Goal: Transaction & Acquisition: Purchase product/service

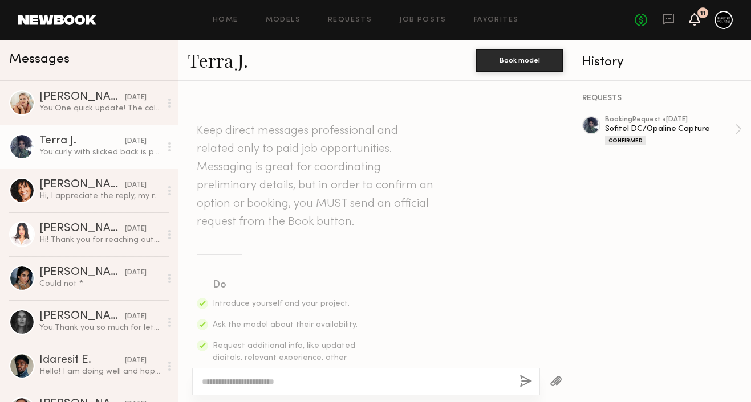
scroll to position [1358, 0]
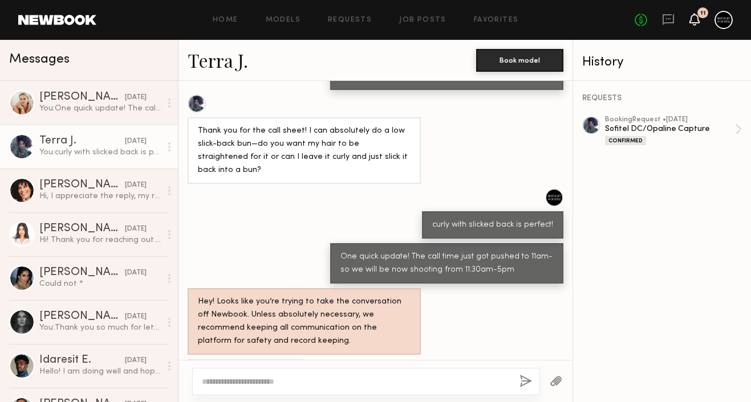
click at [694, 17] on icon at bounding box center [694, 19] width 9 height 8
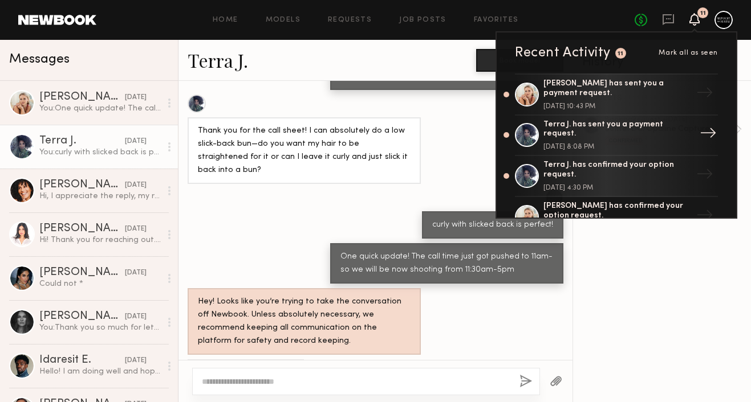
click at [621, 133] on div "Terra J. has sent you a payment request." at bounding box center [617, 129] width 148 height 19
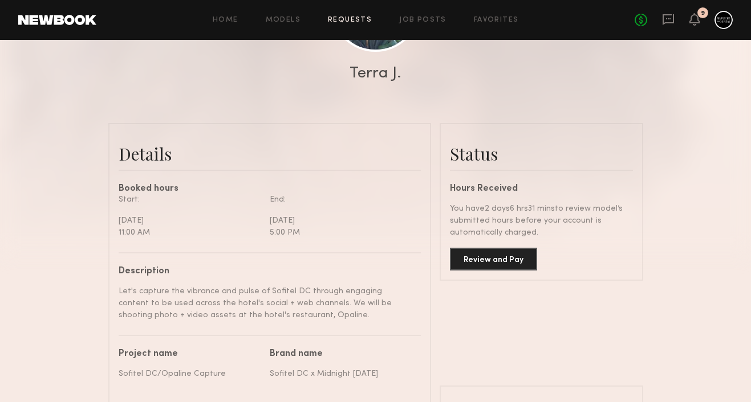
scroll to position [204, 0]
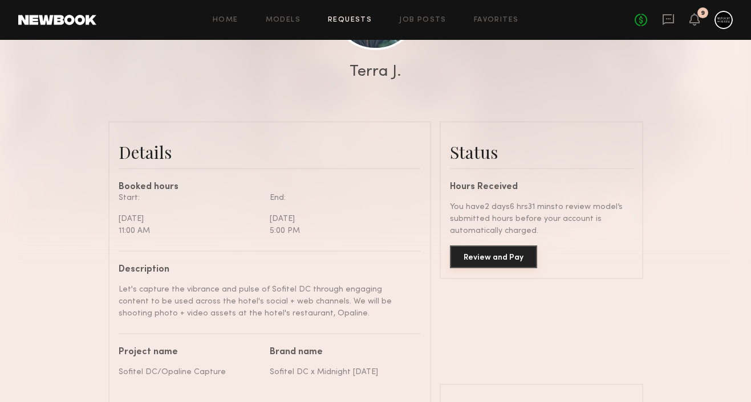
click at [505, 259] on button "Review and Pay" at bounding box center [493, 257] width 87 height 23
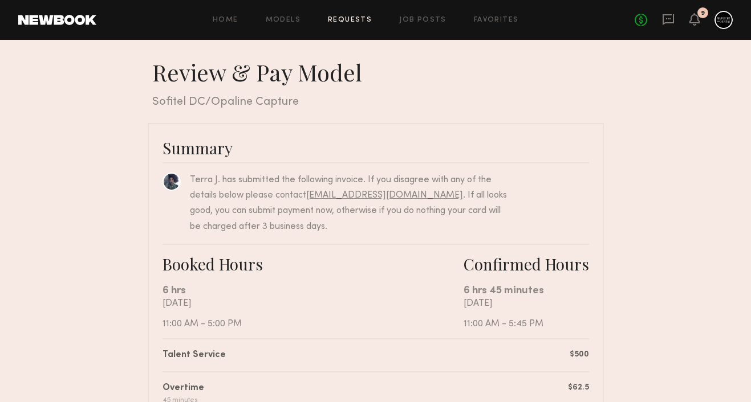
scroll to position [233, 0]
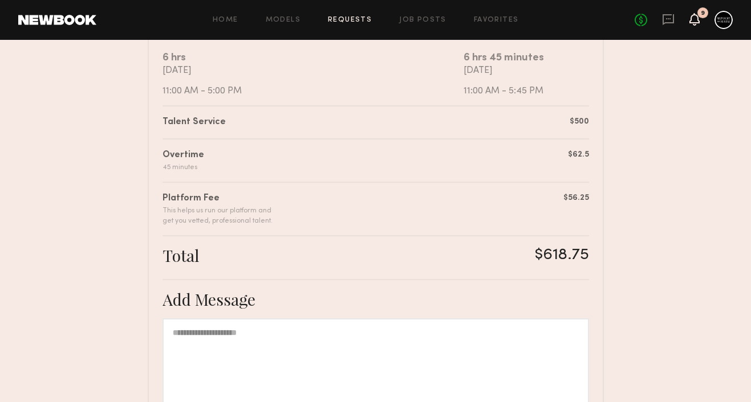
click at [696, 24] on icon at bounding box center [694, 19] width 10 height 13
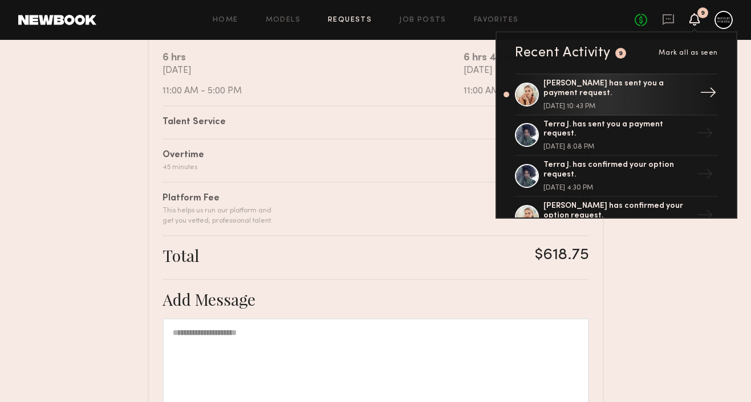
click at [641, 89] on div "[PERSON_NAME] has sent you a payment request." at bounding box center [617, 88] width 148 height 19
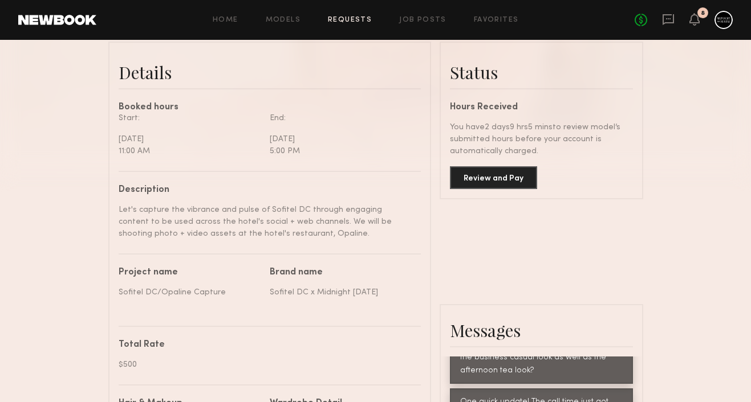
scroll to position [351, 0]
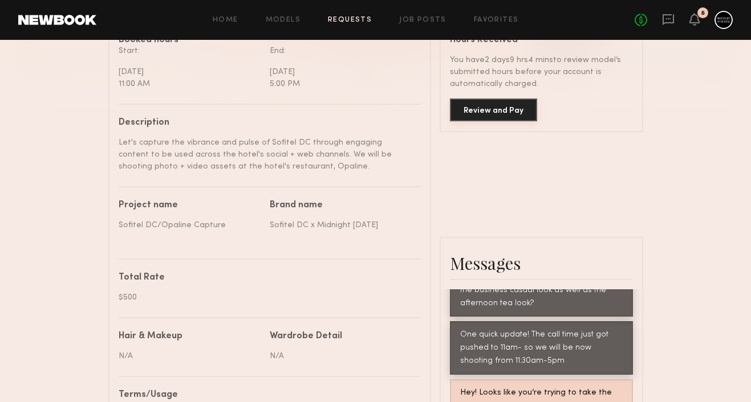
click at [523, 113] on button "Review and Pay" at bounding box center [493, 110] width 87 height 23
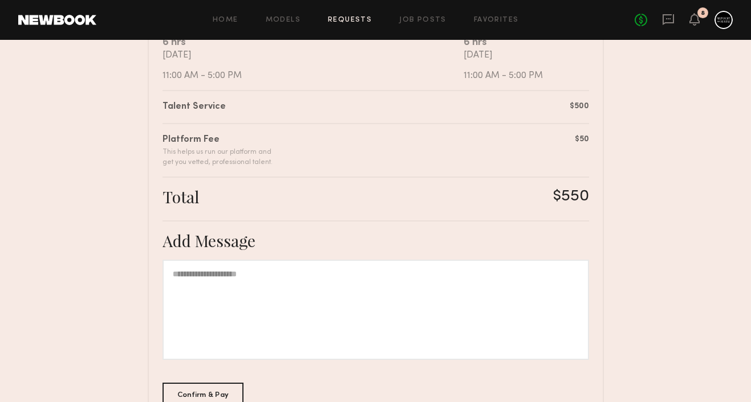
scroll to position [326, 0]
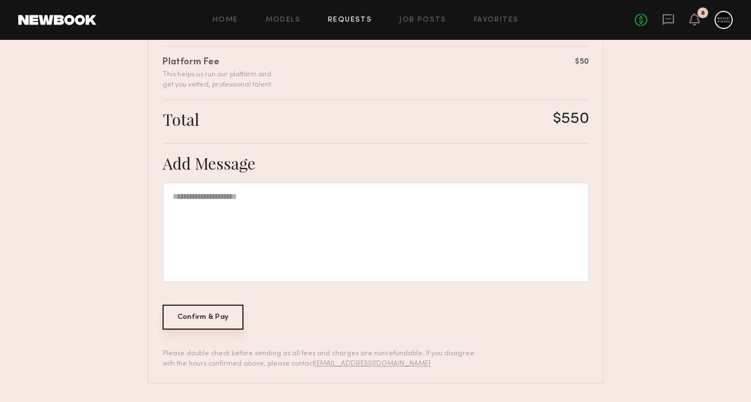
click at [192, 319] on div "Confirm & Pay" at bounding box center [203, 317] width 82 height 25
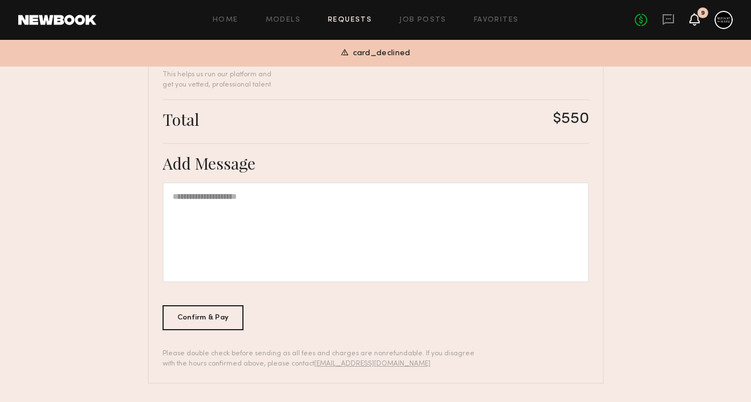
click at [694, 21] on icon at bounding box center [694, 19] width 9 height 8
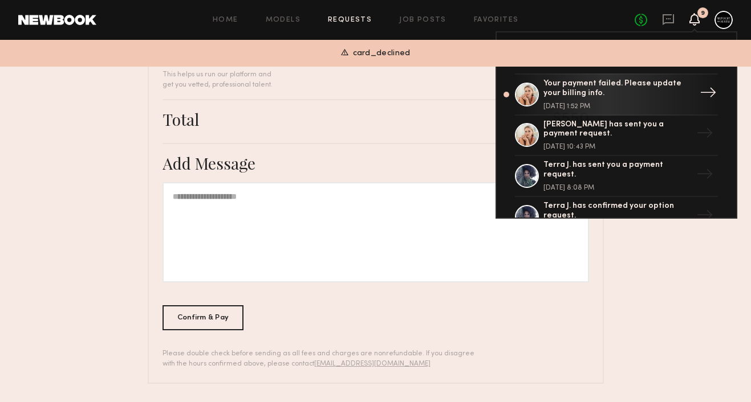
click at [593, 93] on div "Your payment failed. Please update your billing info." at bounding box center [617, 88] width 148 height 19
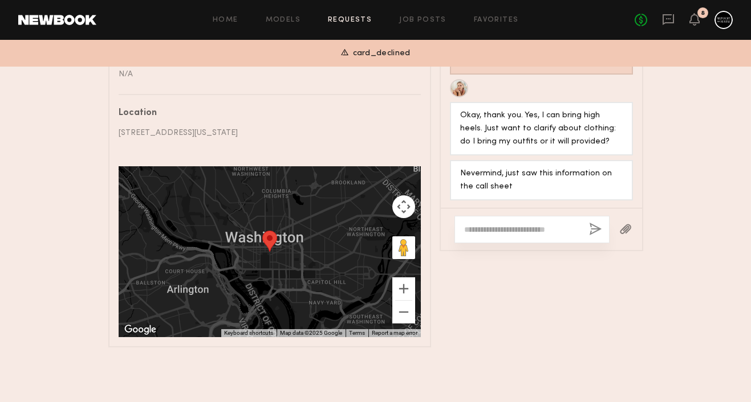
scroll to position [255, 0]
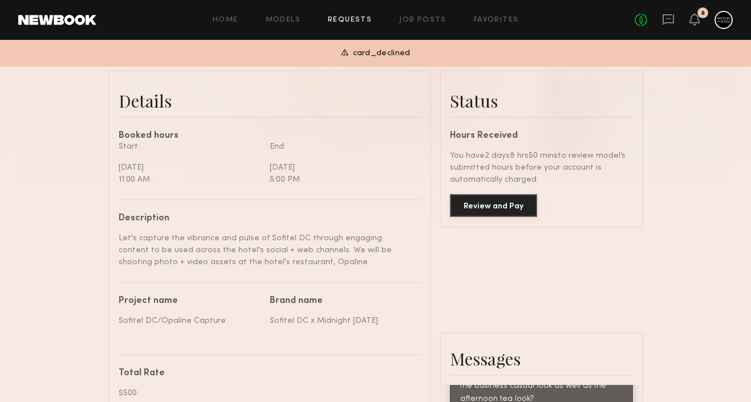
click at [476, 206] on button "Review and Pay" at bounding box center [493, 205] width 87 height 23
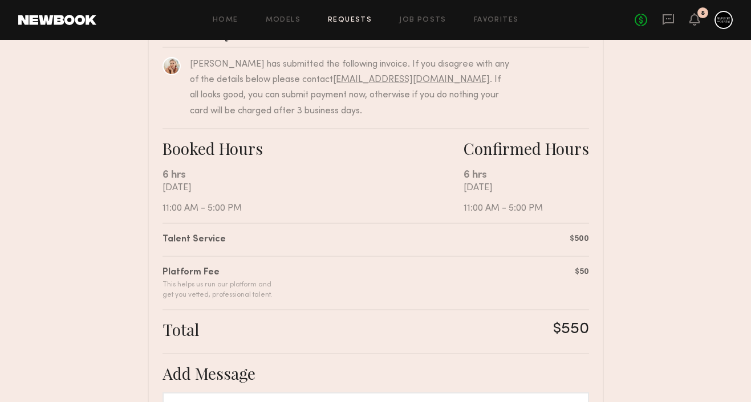
scroll to position [326, 0]
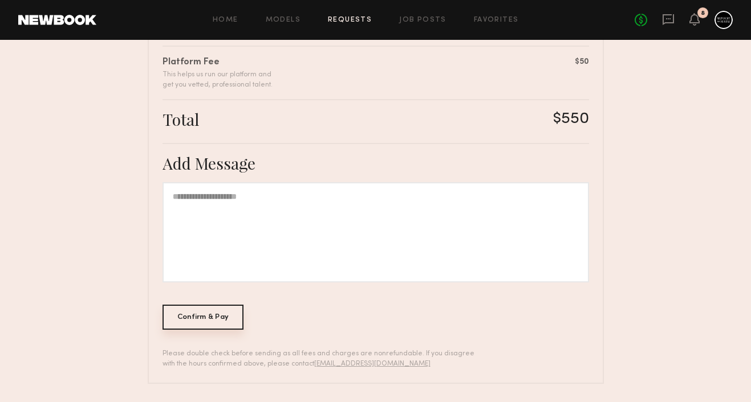
click at [194, 312] on div "Confirm & Pay" at bounding box center [203, 317] width 82 height 25
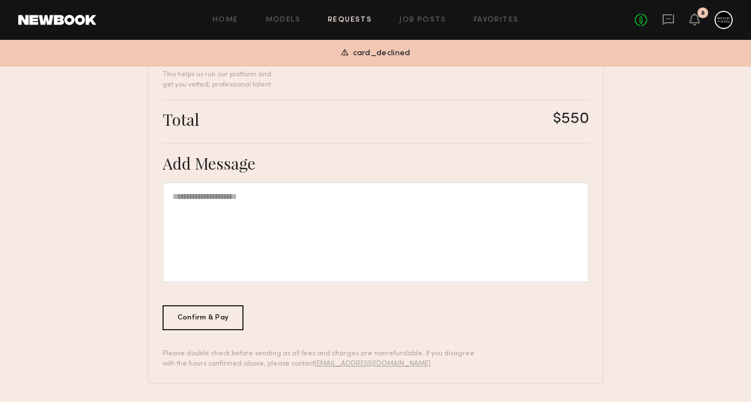
click at [371, 52] on span "card_declined" at bounding box center [382, 53] width 58 height 13
click at [347, 52] on icon at bounding box center [344, 52] width 7 height 6
click at [726, 19] on div at bounding box center [723, 20] width 18 height 18
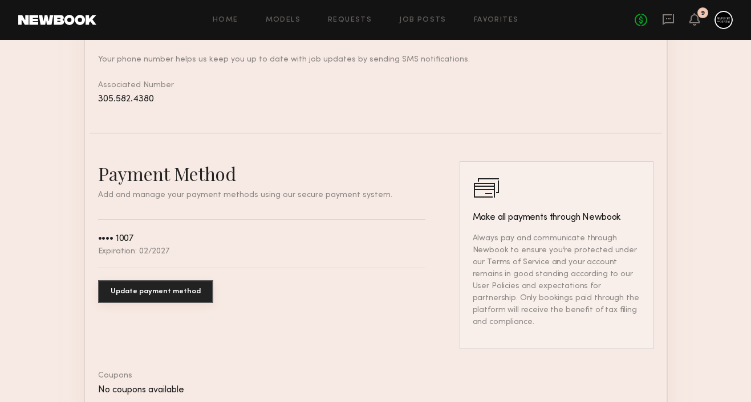
scroll to position [528, 0]
click at [196, 289] on button "Update payment method" at bounding box center [155, 291] width 115 height 23
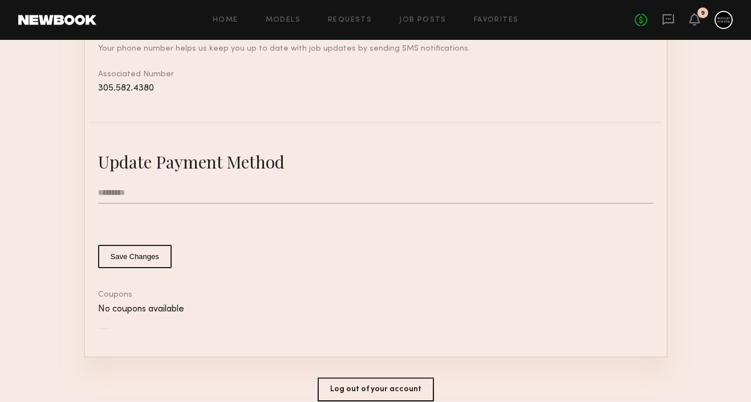
scroll to position [550, 0]
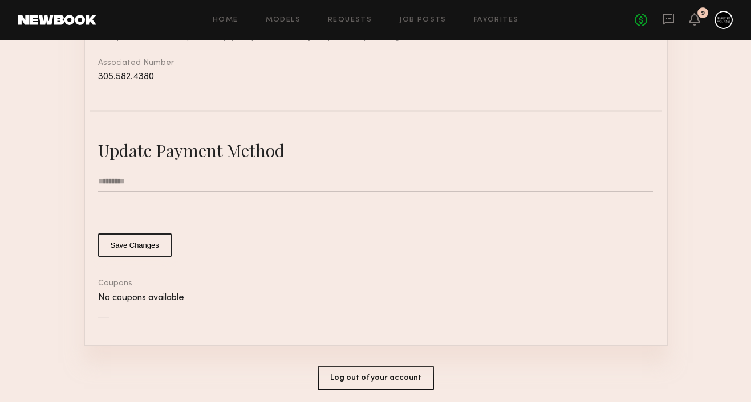
click at [243, 183] on input "text" at bounding box center [375, 182] width 555 height 22
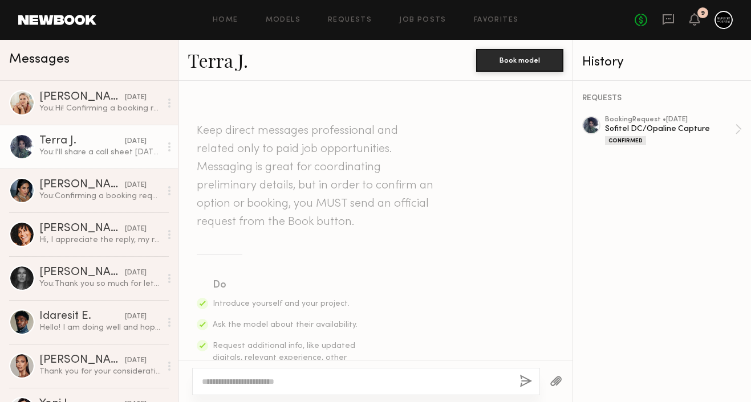
scroll to position [1326, 0]
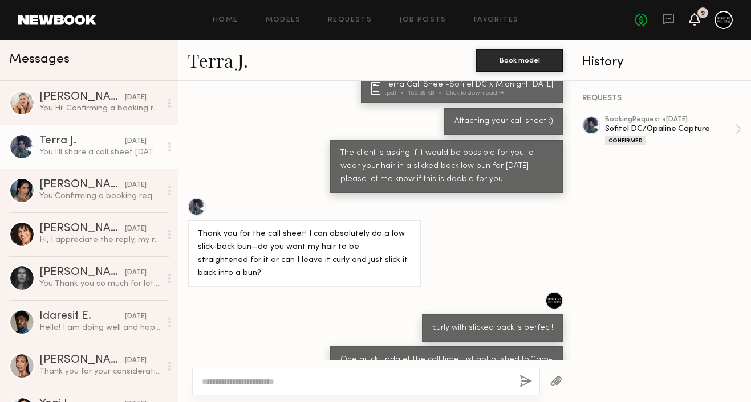
click at [699, 18] on div "9" at bounding box center [694, 20] width 10 height 14
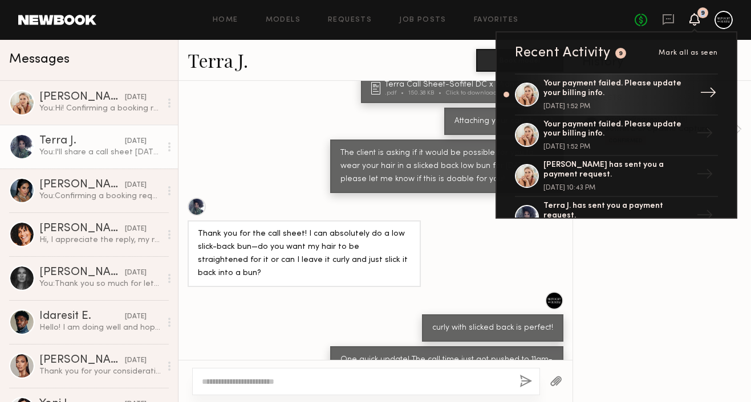
click at [637, 89] on div "Your payment failed. Please update your billing info." at bounding box center [617, 88] width 148 height 19
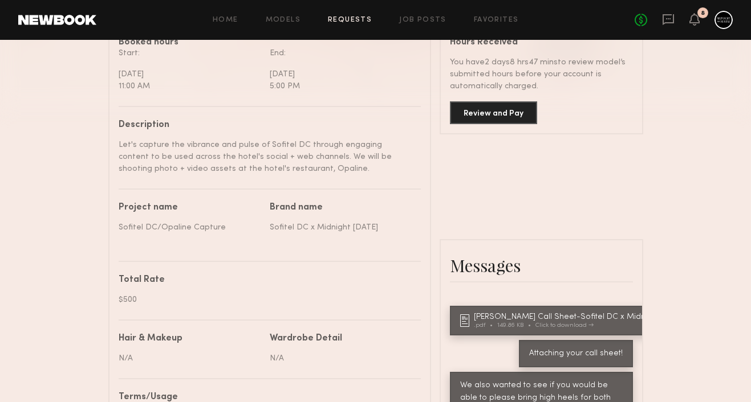
scroll to position [351, 0]
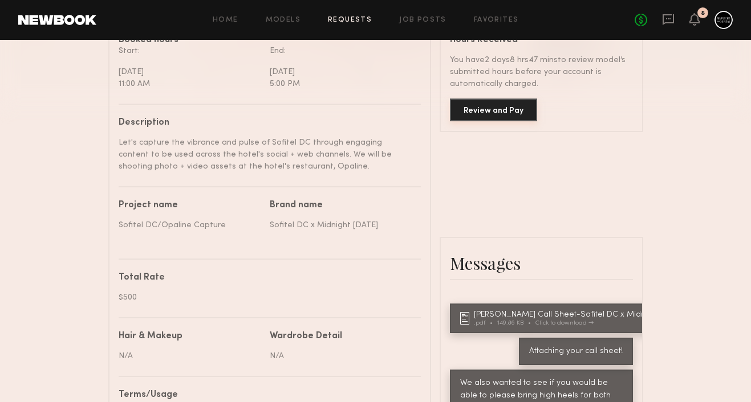
click at [511, 112] on button "Review and Pay" at bounding box center [493, 110] width 87 height 23
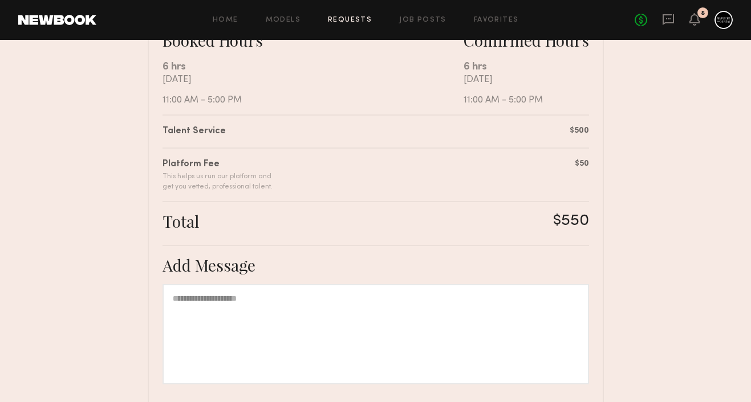
scroll to position [326, 0]
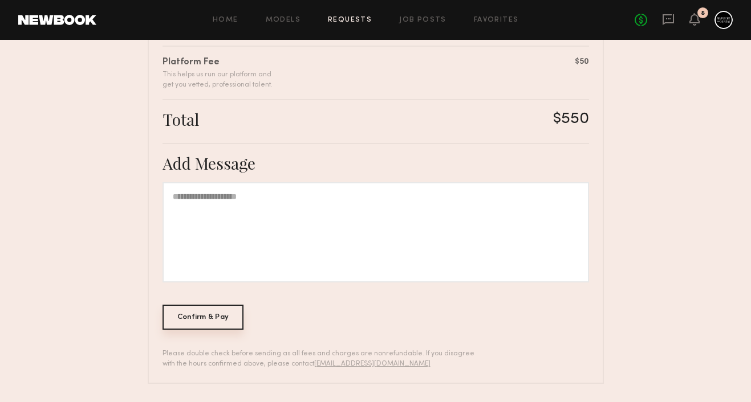
click at [194, 324] on div "Confirm & Pay" at bounding box center [203, 317] width 82 height 25
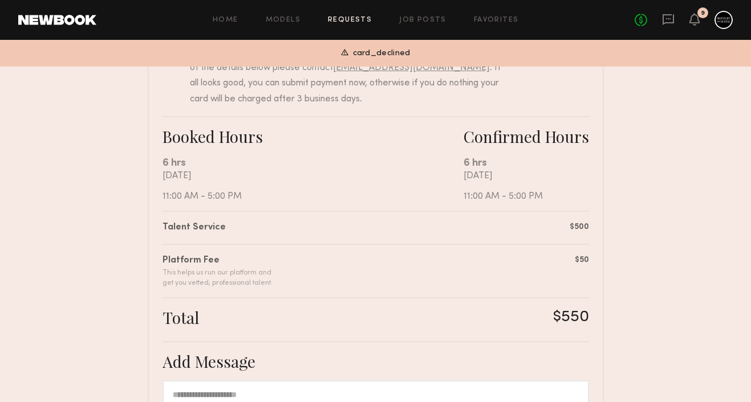
scroll to position [0, 0]
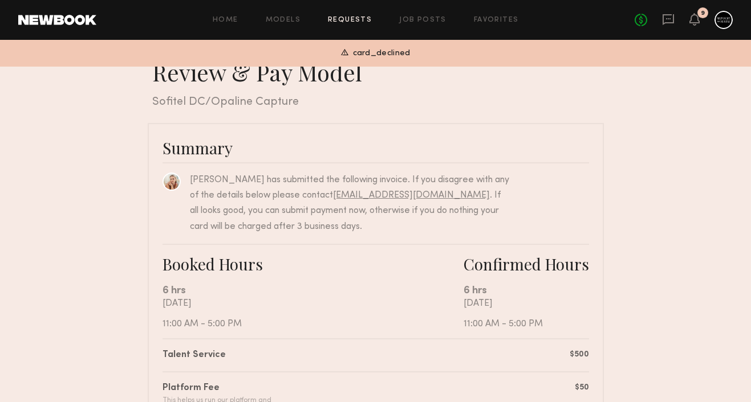
click at [396, 49] on span "card_declined" at bounding box center [382, 53] width 58 height 13
click at [697, 21] on icon at bounding box center [694, 19] width 9 height 8
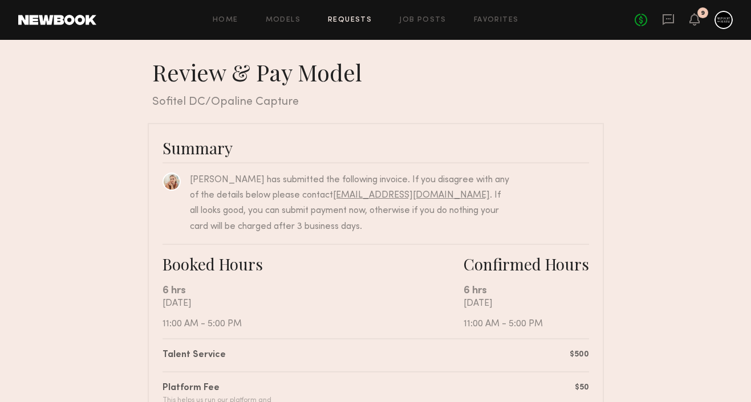
click at [725, 21] on div at bounding box center [723, 20] width 18 height 18
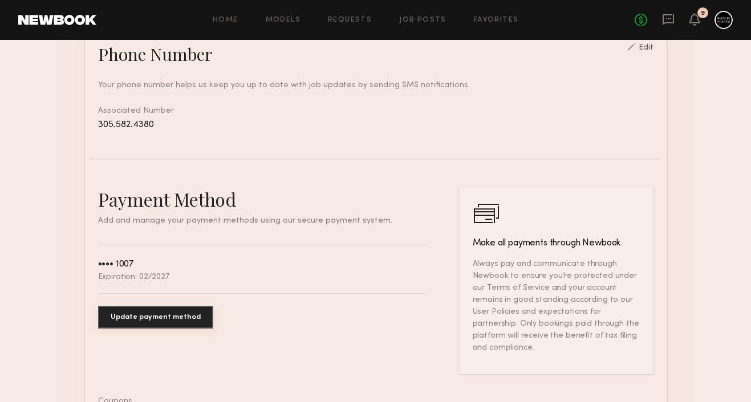
scroll to position [507, 0]
